Goal: Contribute content

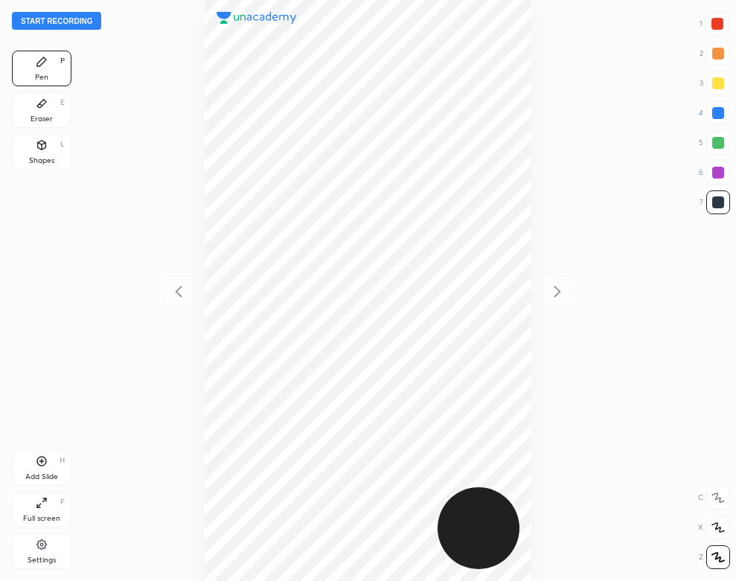
scroll to position [581, 498]
click at [40, 552] on div "Settings" at bounding box center [42, 552] width 60 height 36
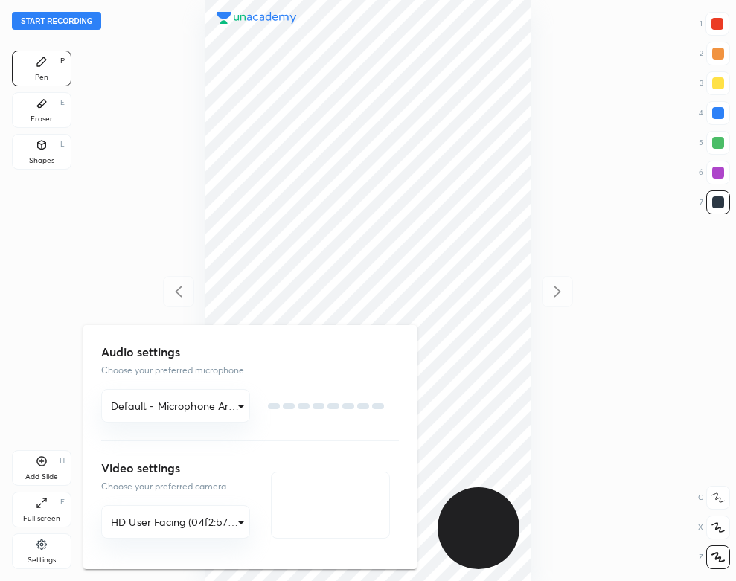
click at [36, 541] on div at bounding box center [368, 290] width 736 height 581
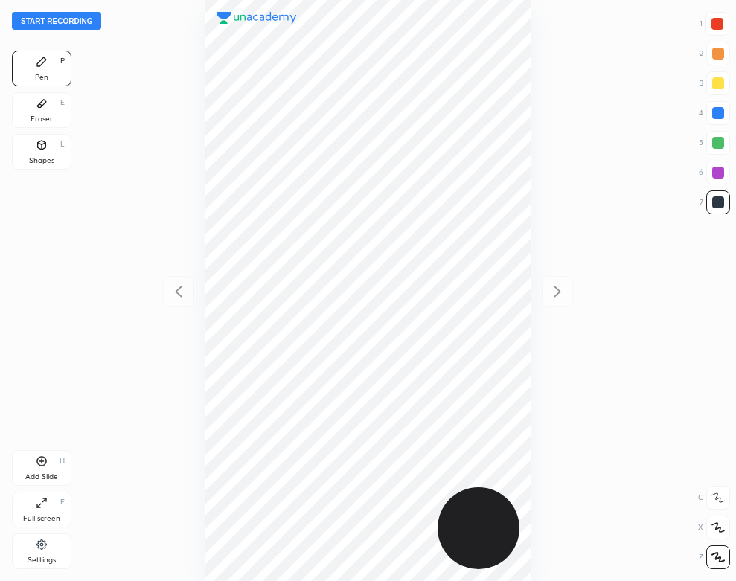
click at [42, 544] on icon at bounding box center [41, 545] width 10 height 10
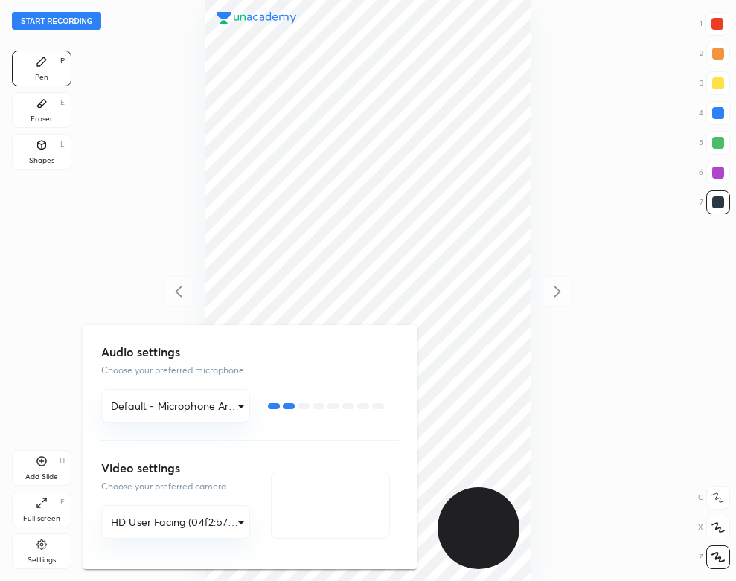
click at [131, 97] on div at bounding box center [368, 290] width 736 height 581
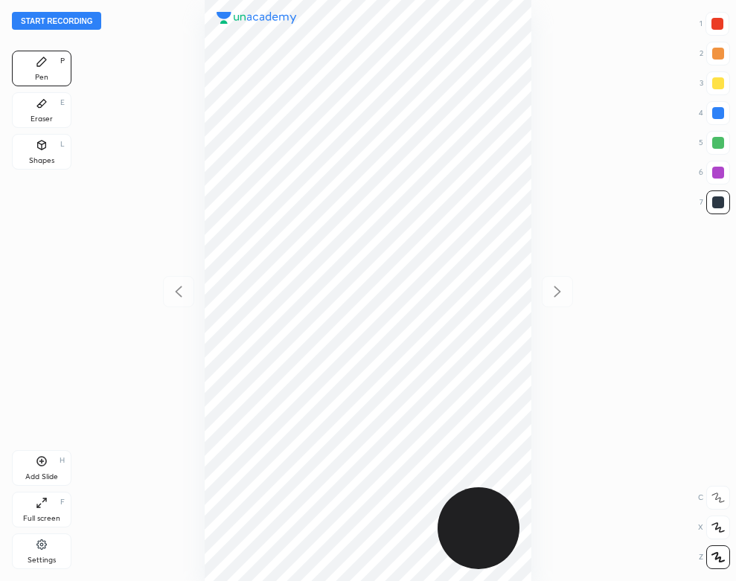
click at [86, 25] on button "Start recording" at bounding box center [56, 21] width 89 height 18
click at [60, 123] on div "Eraser E" at bounding box center [42, 110] width 60 height 36
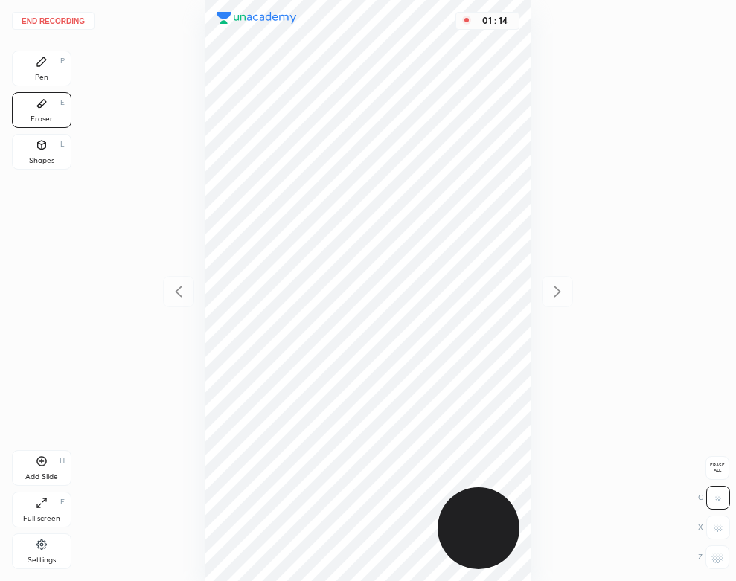
click at [42, 81] on div "Pen" at bounding box center [41, 77] width 13 height 7
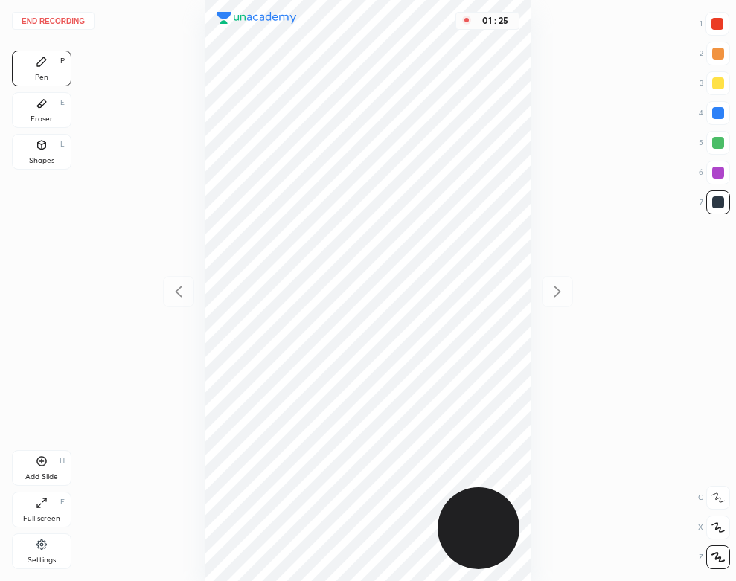
click at [36, 115] on div "Eraser" at bounding box center [42, 118] width 22 height 7
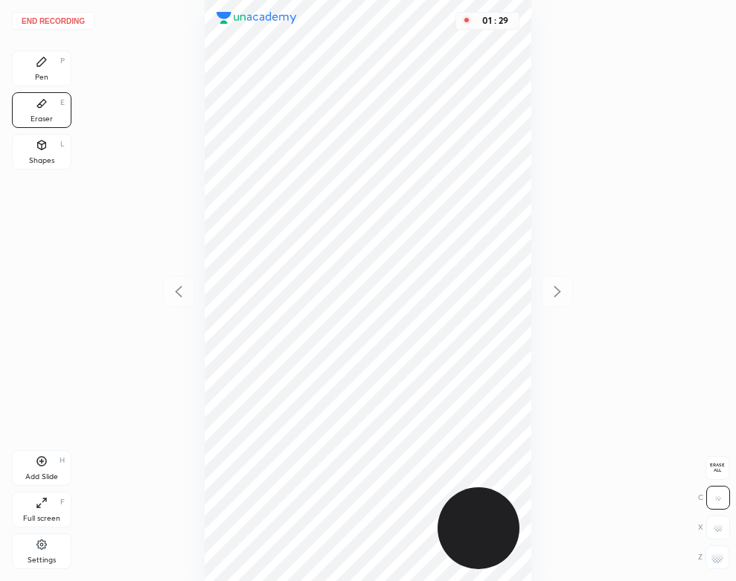
click at [65, 64] on div "Pen P" at bounding box center [42, 69] width 60 height 36
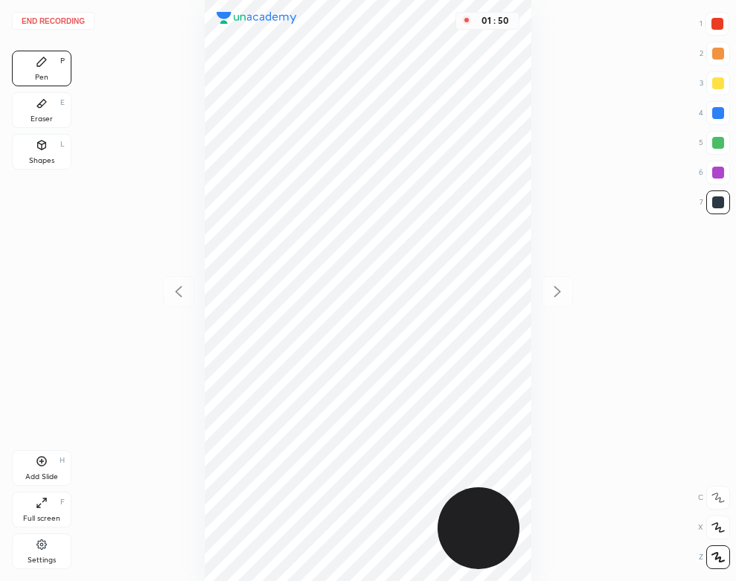
click at [45, 115] on div "Eraser" at bounding box center [42, 118] width 22 height 7
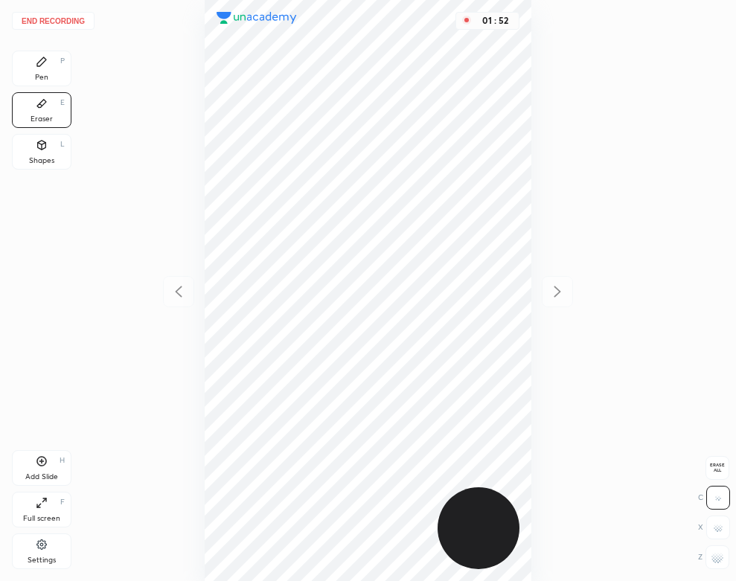
click at [22, 71] on div "Pen P" at bounding box center [42, 69] width 60 height 36
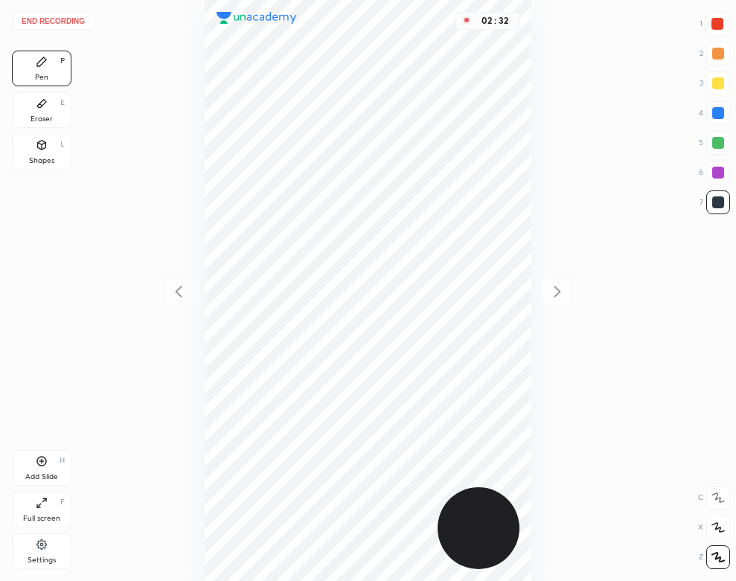
click at [76, 469] on div "End recording 1 2 3 4 5 6 7 R O A L C X Z Erase all C X Z Pen P Eraser E Shapes…" at bounding box center [368, 290] width 736 height 581
click at [54, 464] on div "Add Slide H" at bounding box center [42, 468] width 60 height 36
click at [36, 154] on div "Shapes L" at bounding box center [42, 152] width 60 height 36
click at [46, 71] on div "Pen P" at bounding box center [42, 69] width 60 height 36
click at [60, 18] on button "End recording" at bounding box center [53, 21] width 83 height 18
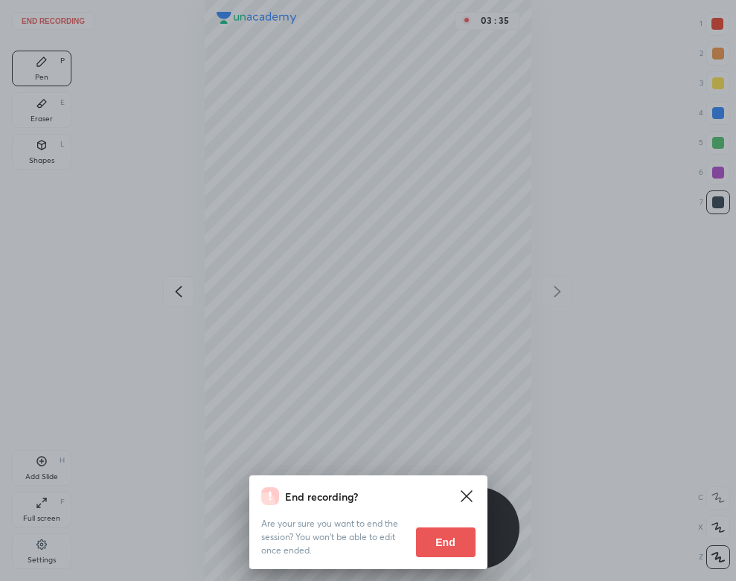
click at [439, 535] on button "End" at bounding box center [446, 543] width 60 height 30
